Goal: Check status

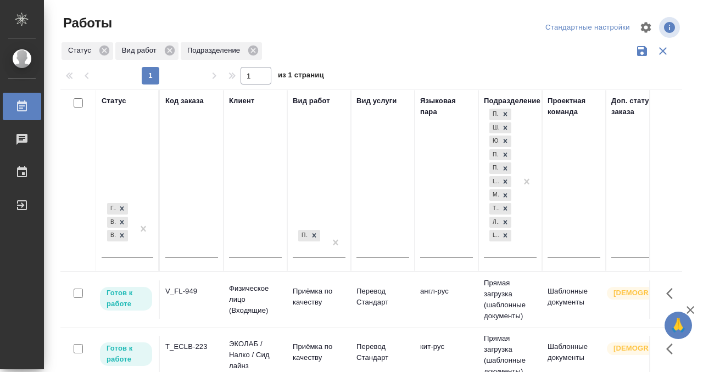
drag, startPoint x: 0, startPoint y: 0, endPoint x: 186, endPoint y: 250, distance: 311.3
click at [186, 250] on input "text" at bounding box center [191, 251] width 53 height 14
paste input "KUNZ_FL-5973."
type input "KUNZ_FL-5973"
click at [120, 246] on div "Готов к работе В работе В ожидании" at bounding box center [118, 228] width 32 height 57
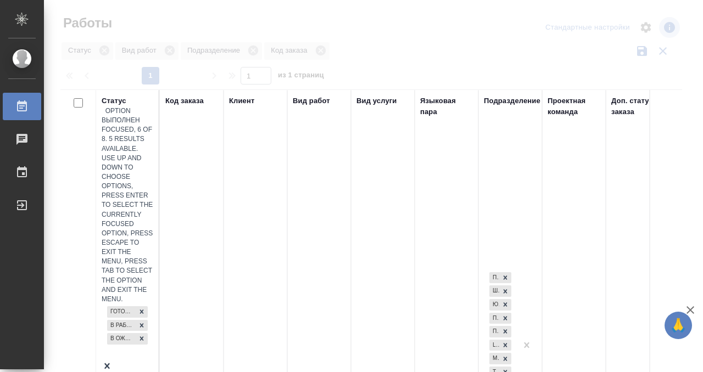
scroll to position [5, 0]
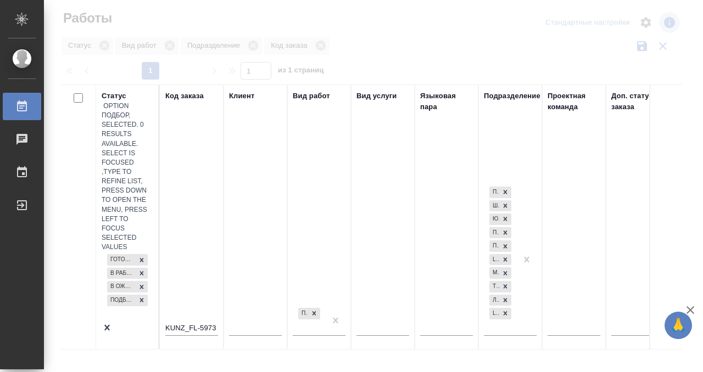
scroll to position [5, 0]
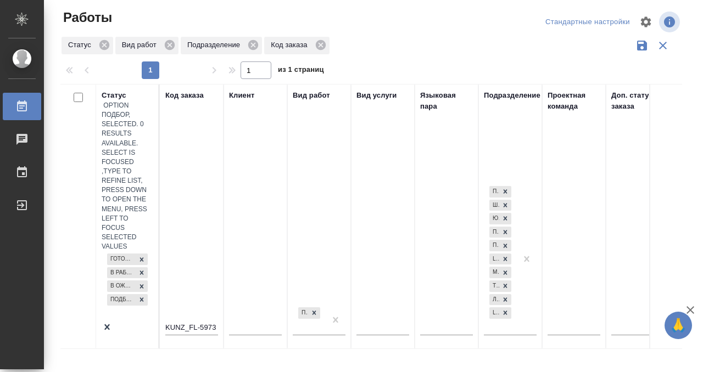
click at [22, 105] on div "Работы" at bounding box center [8, 106] width 27 height 16
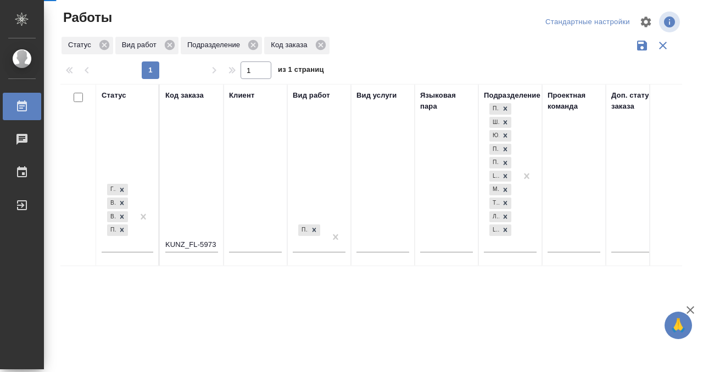
click at [23, 105] on icon at bounding box center [21, 106] width 13 height 13
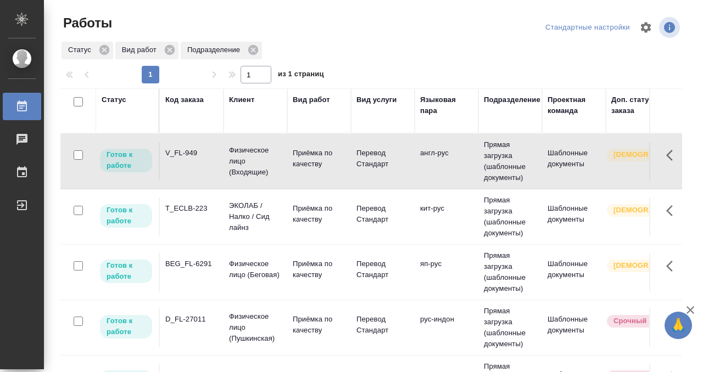
click at [195, 177] on td "V_FL-949" at bounding box center [192, 161] width 64 height 38
click at [181, 216] on td "T_ECLB-223" at bounding box center [192, 217] width 64 height 38
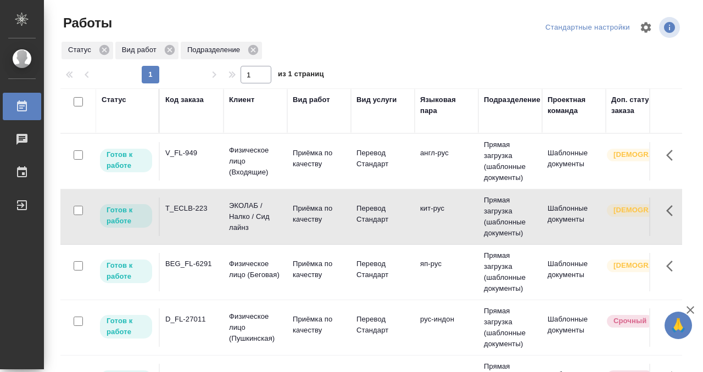
click at [181, 216] on td "T_ECLB-223" at bounding box center [192, 217] width 64 height 38
click at [188, 273] on td "BEG_FL-6291" at bounding box center [192, 272] width 64 height 38
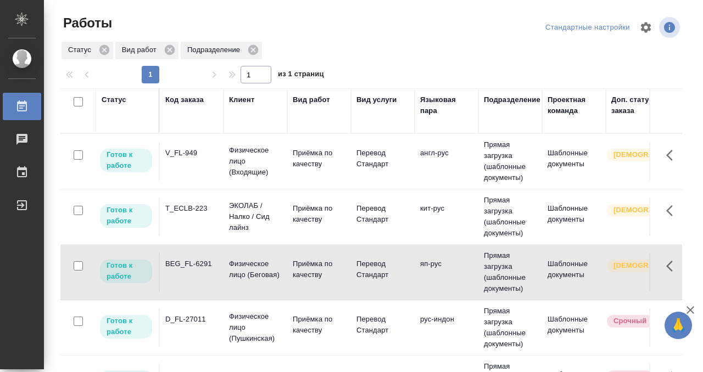
click at [188, 273] on td "BEG_FL-6291" at bounding box center [192, 272] width 64 height 38
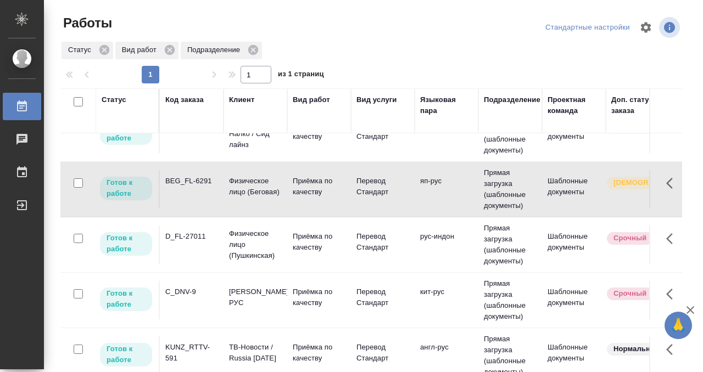
scroll to position [142, 0]
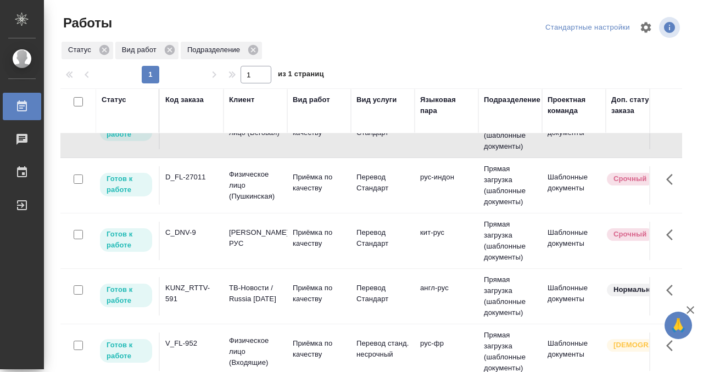
click at [189, 199] on td "D_FL-27011" at bounding box center [192, 185] width 64 height 38
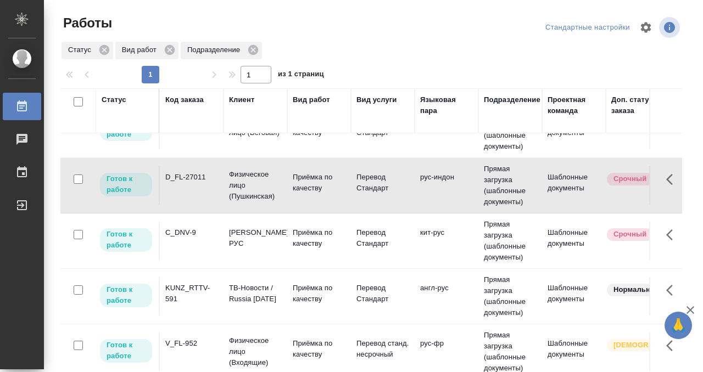
click at [189, 199] on td "D_FL-27011" at bounding box center [192, 185] width 64 height 38
click at [201, 286] on div "KUNZ_RTTV-591" at bounding box center [191, 294] width 53 height 22
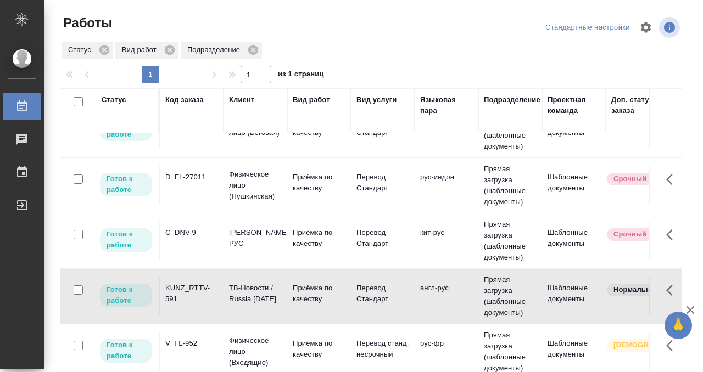
click at [201, 286] on div "KUNZ_RTTV-591" at bounding box center [191, 294] width 53 height 22
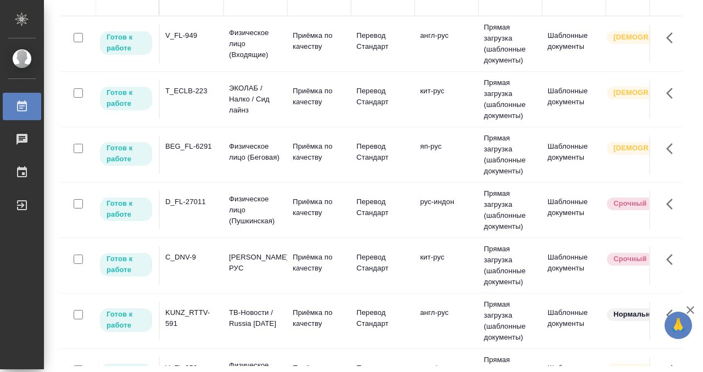
scroll to position [0, 0]
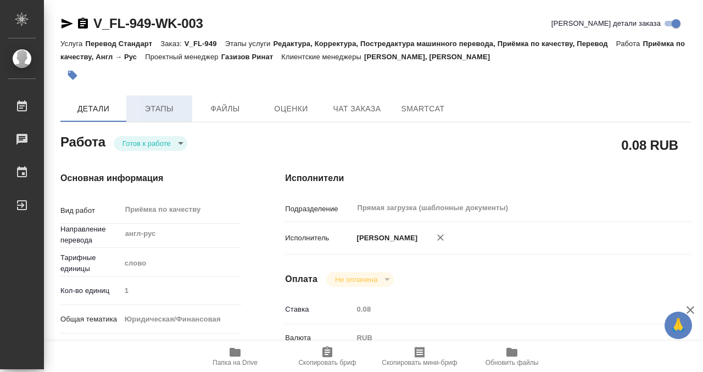
click at [156, 107] on span "Этапы" at bounding box center [159, 109] width 53 height 14
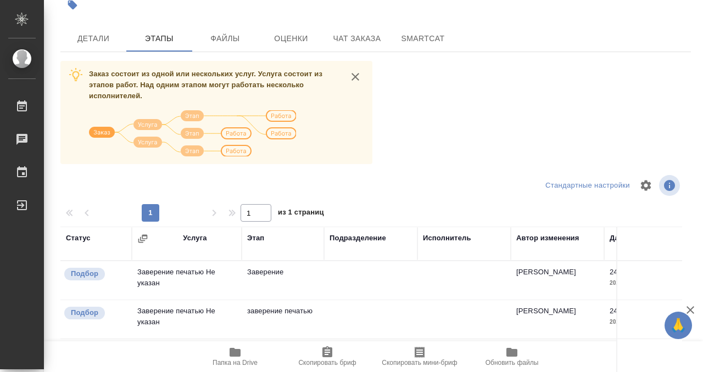
scroll to position [200, 0]
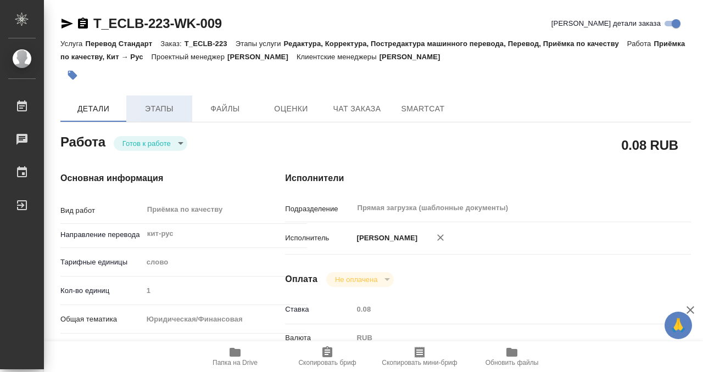
click at [154, 119] on button "Этапы" at bounding box center [159, 109] width 66 height 26
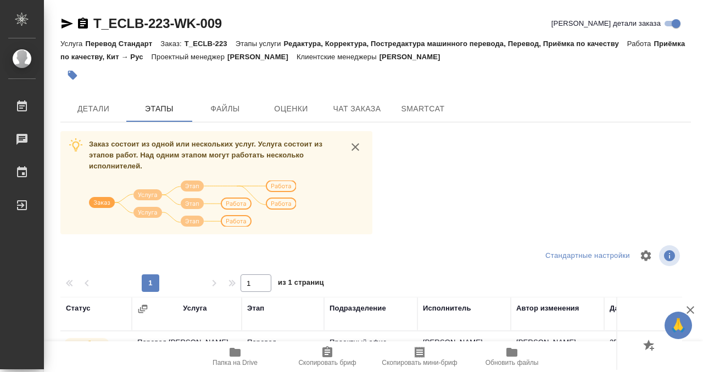
scroll to position [200, 0]
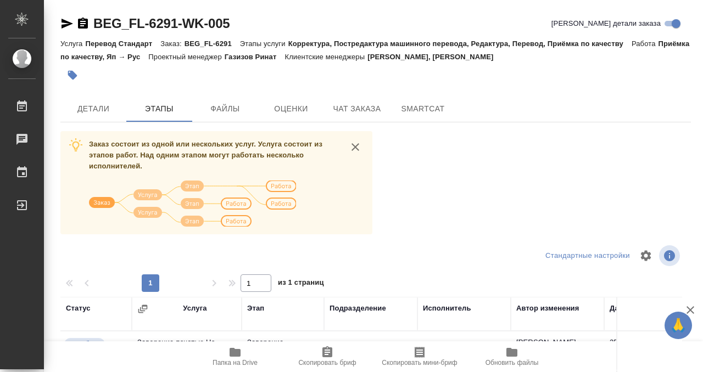
click at [98, 91] on div "BEG_FL-6291-WK-005 Кратко детали заказа Услуга Перевод Стандарт Заказ: BEG_FL-6…" at bounding box center [375, 286] width 642 height 572
click at [99, 105] on span "Детали" at bounding box center [93, 109] width 53 height 14
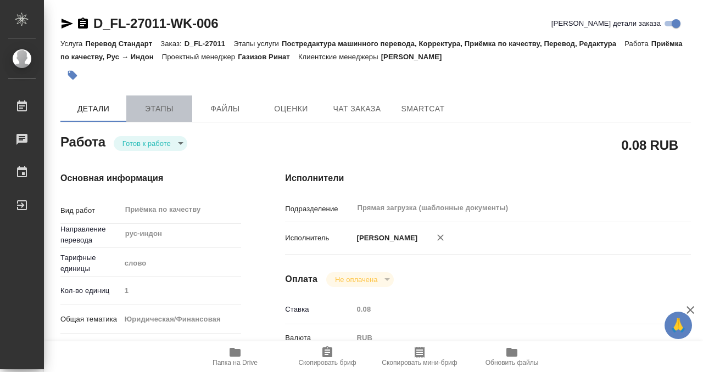
click at [163, 111] on span "Этапы" at bounding box center [159, 109] width 53 height 14
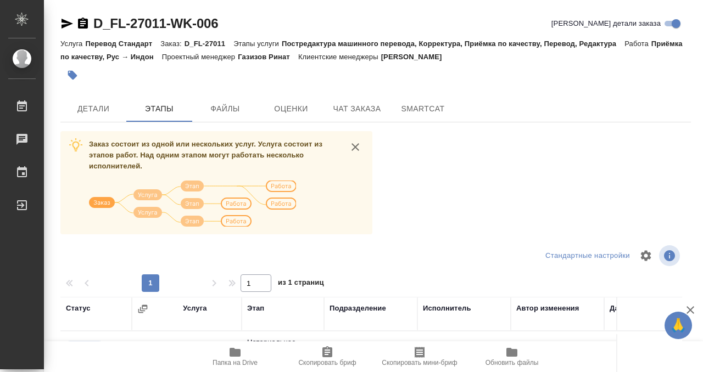
scroll to position [200, 0]
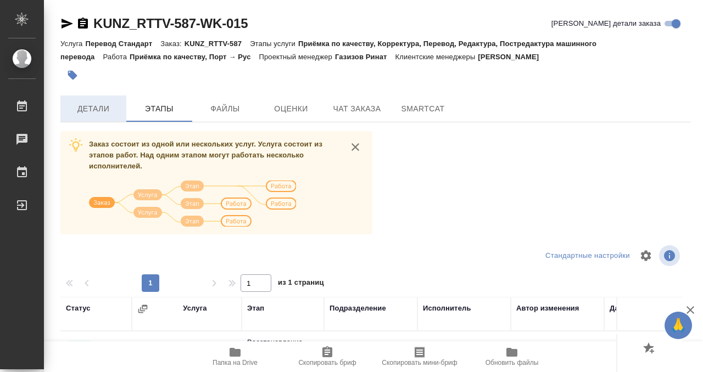
click at [96, 116] on button "Детали" at bounding box center [93, 109] width 66 height 26
